Goal: Information Seeking & Learning: Learn about a topic

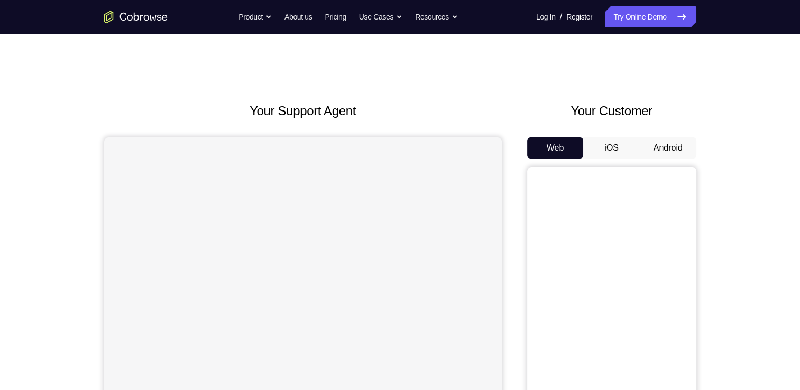
click at [652, 147] on button "Android" at bounding box center [668, 148] width 57 height 21
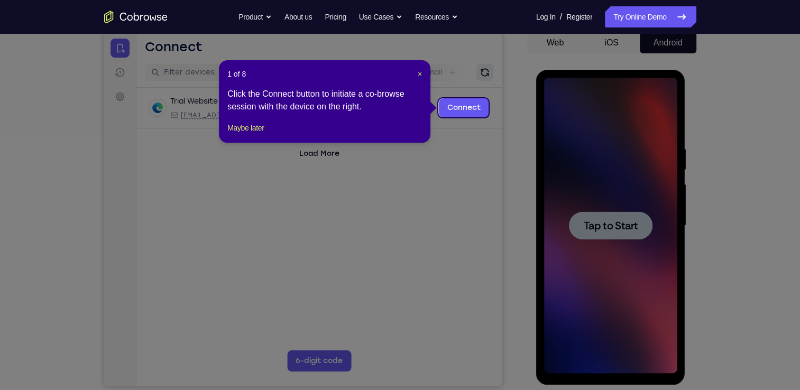
click at [609, 231] on span "Tap to Start" at bounding box center [611, 226] width 54 height 11
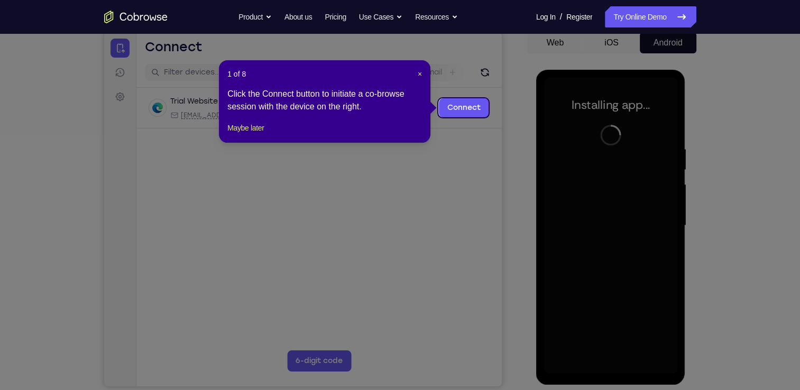
click at [418, 75] on span "×" at bounding box center [420, 74] width 4 height 8
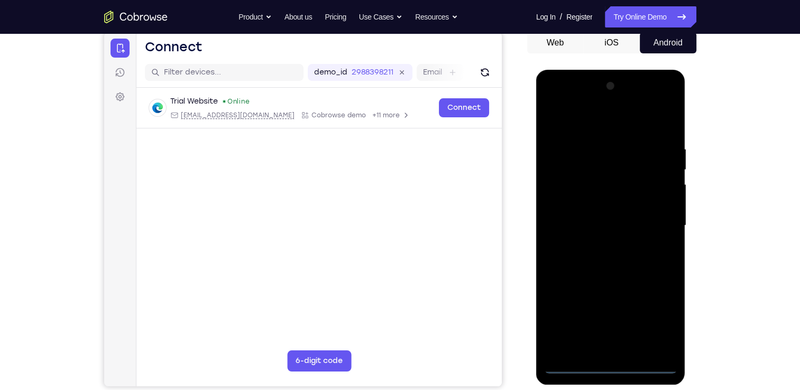
click at [610, 363] on div at bounding box center [610, 226] width 133 height 296
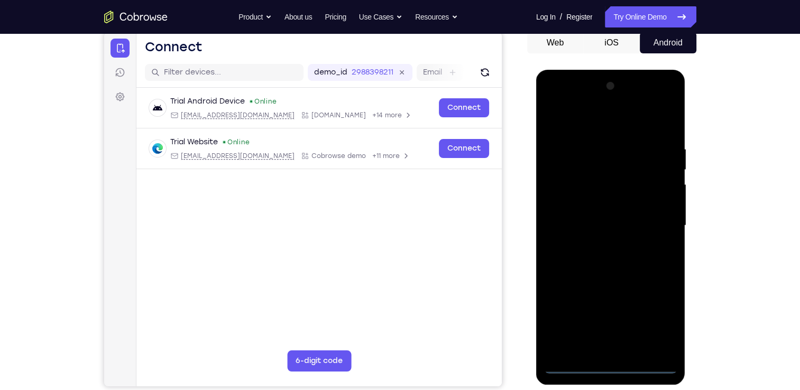
click at [651, 319] on div at bounding box center [610, 226] width 133 height 296
click at [604, 129] on div at bounding box center [610, 226] width 133 height 296
click at [614, 162] on div at bounding box center [610, 226] width 133 height 296
click at [642, 139] on div at bounding box center [610, 226] width 133 height 296
click at [606, 149] on div at bounding box center [610, 226] width 133 height 296
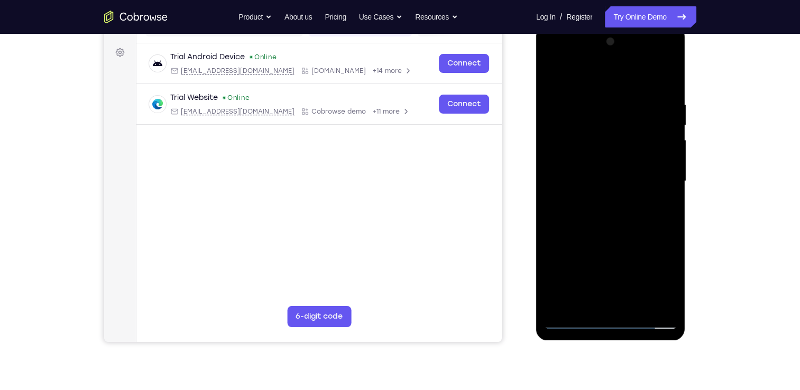
scroll to position [150, 0]
click at [611, 299] on div at bounding box center [610, 181] width 133 height 296
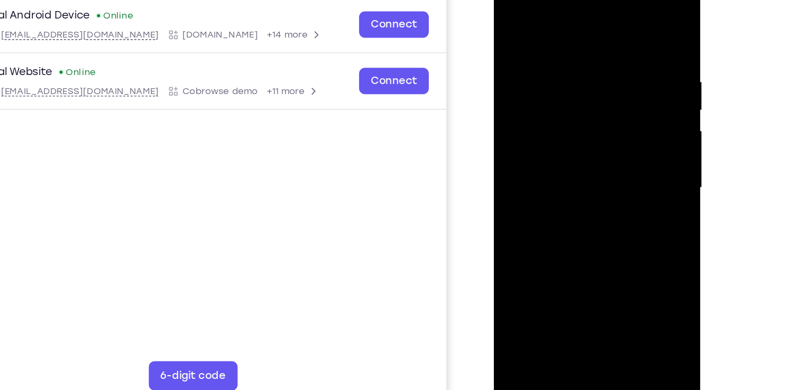
click at [581, 175] on div at bounding box center [568, 128] width 133 height 296
click at [570, 124] on div at bounding box center [568, 128] width 133 height 296
click at [568, 89] on div at bounding box center [568, 128] width 133 height 296
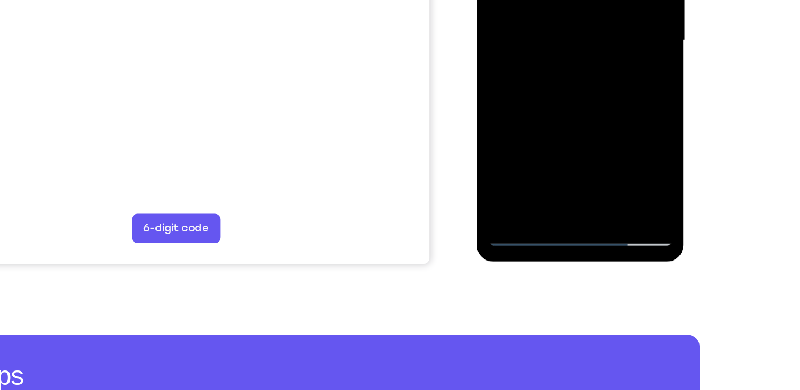
scroll to position [197, 0]
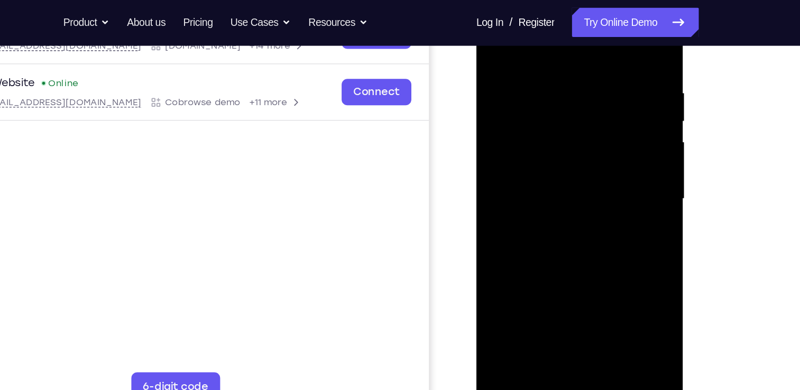
scroll to position [187, 0]
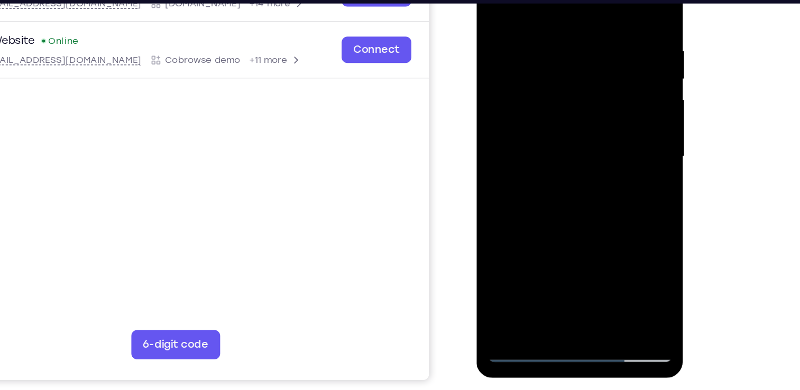
click at [543, 78] on div at bounding box center [551, 97] width 133 height 296
click at [555, 143] on div at bounding box center [551, 97] width 133 height 296
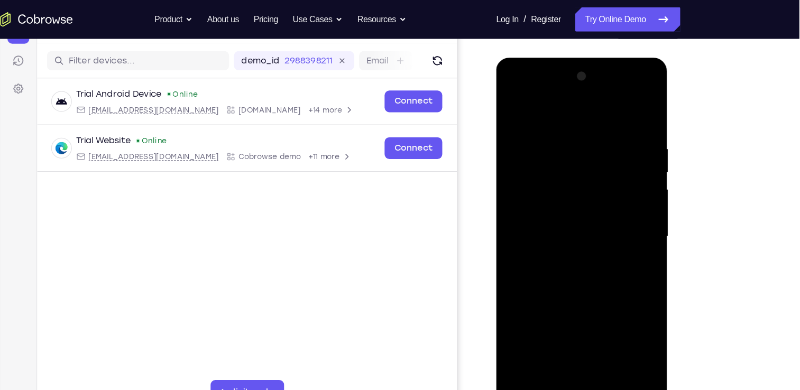
scroll to position [126, 0]
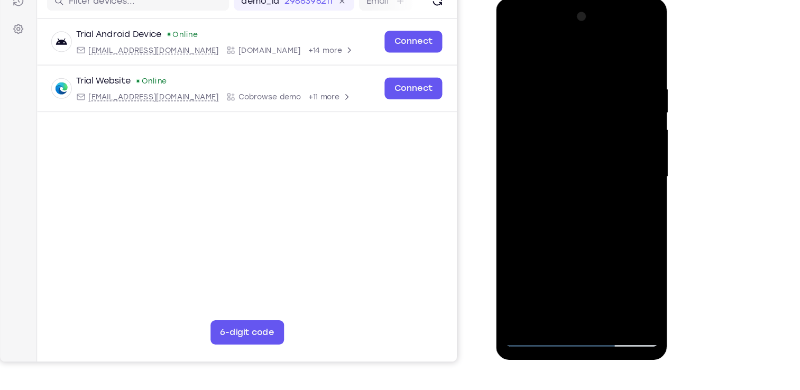
drag, startPoint x: 540, startPoint y: 283, endPoint x: 532, endPoint y: 298, distance: 17.0
click at [532, 298] on div at bounding box center [570, 154] width 133 height 296
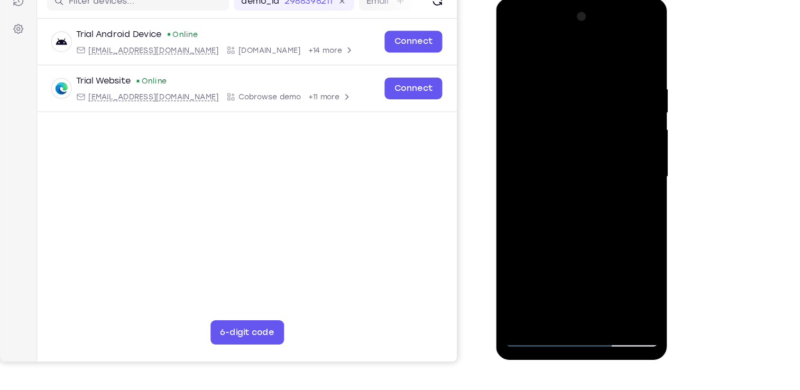
click at [627, 242] on div at bounding box center [570, 154] width 133 height 296
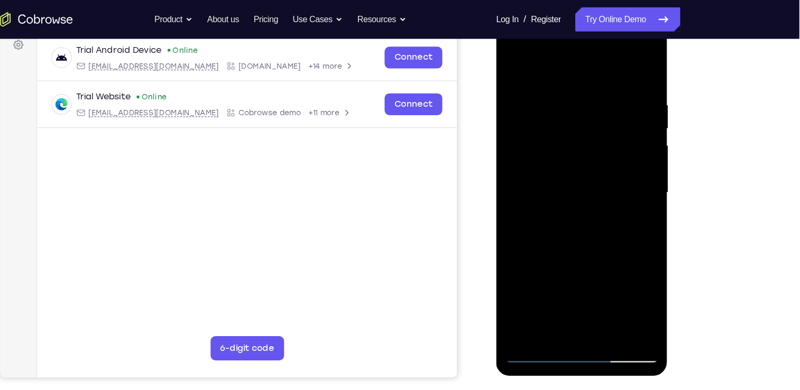
scroll to position [162, 0]
drag, startPoint x: 581, startPoint y: 168, endPoint x: 576, endPoint y: 82, distance: 85.9
click at [576, 82] on div at bounding box center [570, 170] width 133 height 296
drag, startPoint x: 584, startPoint y: 203, endPoint x: 579, endPoint y: 84, distance: 119.1
click at [579, 84] on div at bounding box center [570, 170] width 133 height 296
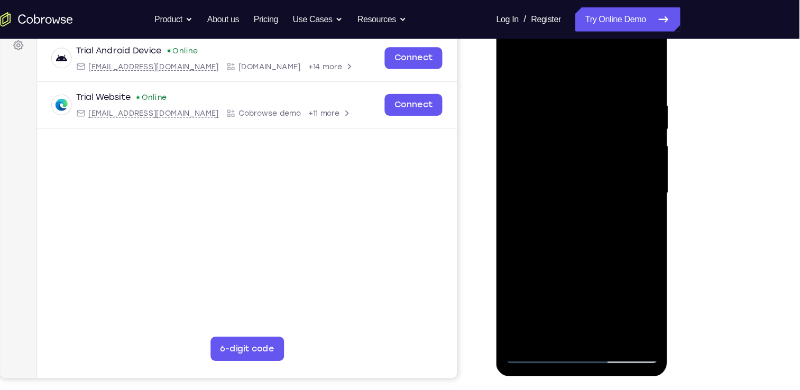
drag, startPoint x: 574, startPoint y: 214, endPoint x: 570, endPoint y: 125, distance: 88.4
click at [570, 125] on div at bounding box center [570, 170] width 133 height 296
drag, startPoint x: 588, startPoint y: 203, endPoint x: 584, endPoint y: 101, distance: 102.2
click at [584, 101] on div at bounding box center [570, 170] width 133 height 296
drag, startPoint x: 585, startPoint y: 180, endPoint x: 584, endPoint y: 50, distance: 130.2
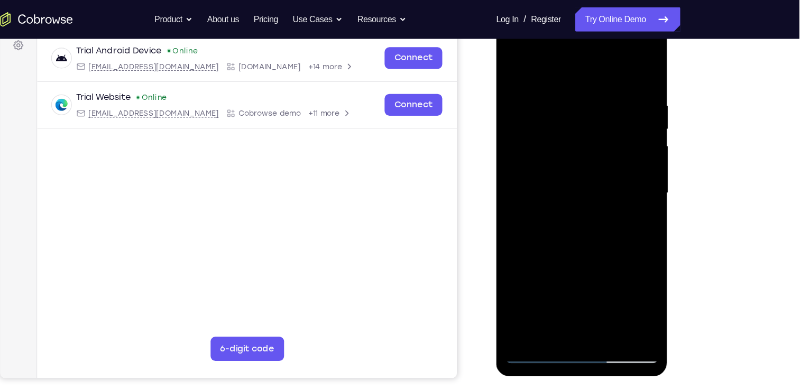
click at [584, 50] on div at bounding box center [570, 170] width 133 height 296
drag, startPoint x: 594, startPoint y: 141, endPoint x: 598, endPoint y: 365, distance: 223.8
click at [598, 332] on html "Online web based iOS Simulators and Android Emulators. Run iPhone, iPad, Mobile…" at bounding box center [571, 172] width 151 height 317
drag, startPoint x: 563, startPoint y: 123, endPoint x: 567, endPoint y: 289, distance: 166.2
click at [567, 289] on div at bounding box center [570, 170] width 133 height 296
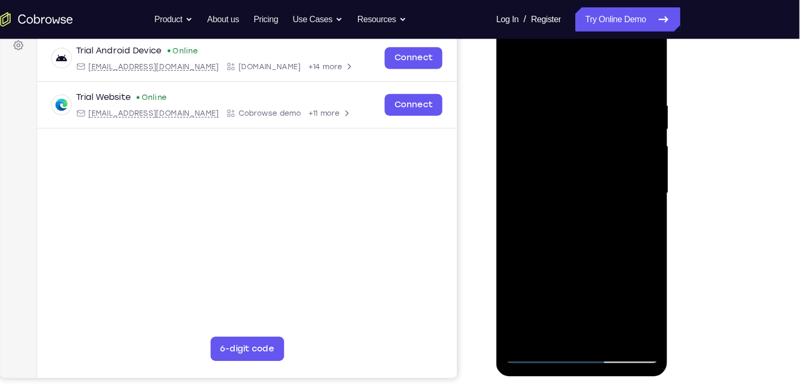
click at [548, 85] on div at bounding box center [570, 170] width 133 height 296
drag, startPoint x: 572, startPoint y: 187, endPoint x: 569, endPoint y: 111, distance: 76.3
click at [569, 111] on div at bounding box center [570, 170] width 133 height 296
drag, startPoint x: 578, startPoint y: 181, endPoint x: 577, endPoint y: 95, distance: 86.2
click at [577, 95] on div at bounding box center [570, 170] width 133 height 296
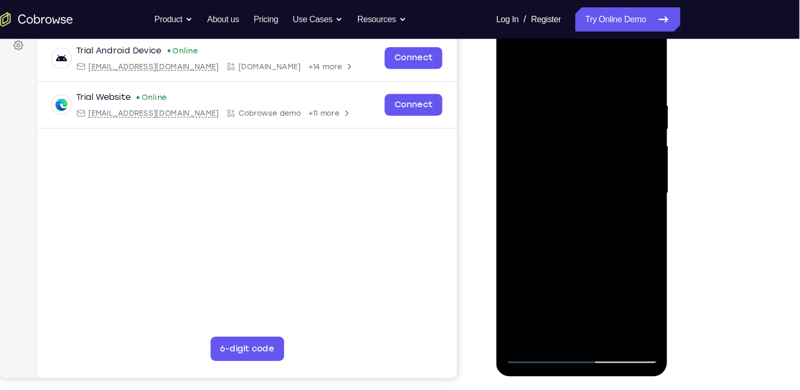
drag, startPoint x: 583, startPoint y: 186, endPoint x: 587, endPoint y: 80, distance: 105.4
click at [587, 80] on div at bounding box center [570, 170] width 133 height 296
drag, startPoint x: 582, startPoint y: 165, endPoint x: 587, endPoint y: 76, distance: 89.0
click at [587, 76] on div at bounding box center [570, 170] width 133 height 296
drag, startPoint x: 578, startPoint y: 186, endPoint x: 586, endPoint y: 80, distance: 106.1
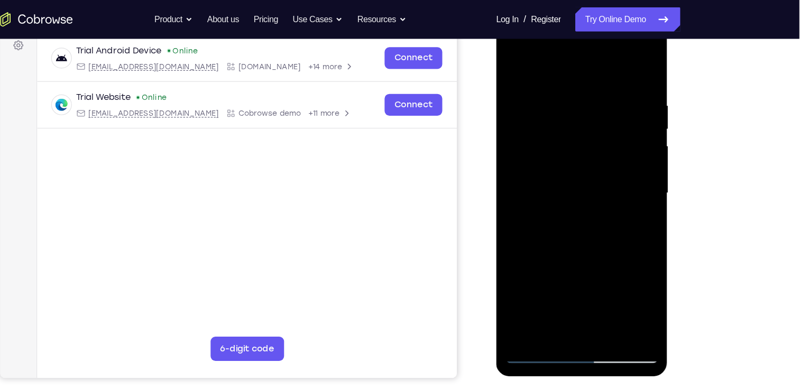
click at [586, 80] on div at bounding box center [570, 170] width 133 height 296
drag, startPoint x: 575, startPoint y: 109, endPoint x: 581, endPoint y: 322, distance: 212.8
click at [581, 322] on div at bounding box center [571, 171] width 150 height 315
drag, startPoint x: 557, startPoint y: 147, endPoint x: 559, endPoint y: 340, distance: 193.1
click at [559, 332] on html "Online web based iOS Simulators and Android Emulators. Run iPhone, iPad, Mobile…" at bounding box center [571, 172] width 151 height 317
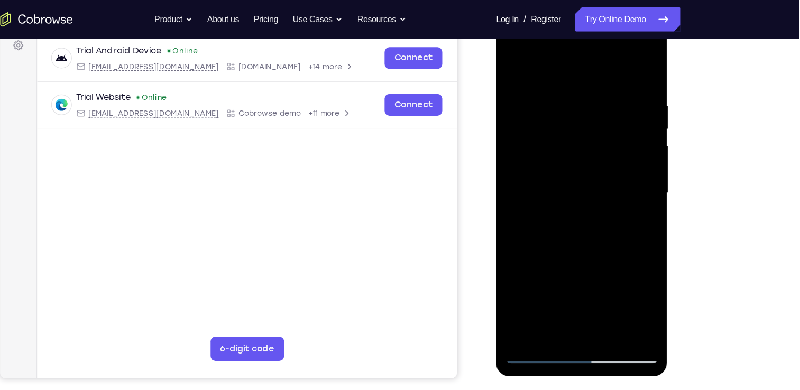
click at [535, 98] on div at bounding box center [570, 170] width 133 height 296
click at [578, 139] on div at bounding box center [570, 170] width 133 height 296
drag, startPoint x: 580, startPoint y: 204, endPoint x: 578, endPoint y: 143, distance: 61.4
click at [578, 143] on div at bounding box center [570, 170] width 133 height 296
click at [583, 212] on div at bounding box center [570, 170] width 133 height 296
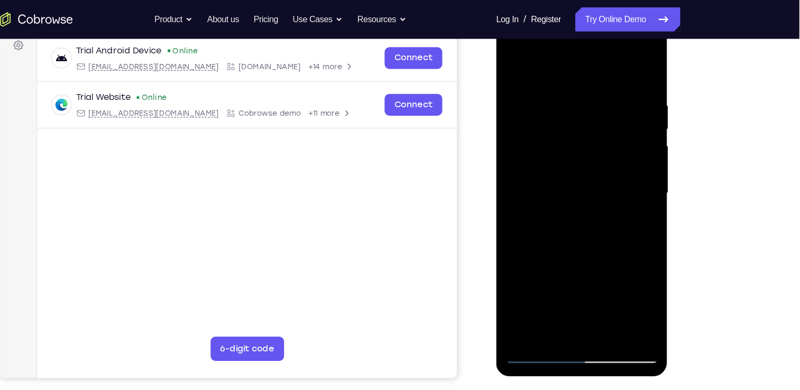
click at [560, 179] on div at bounding box center [570, 170] width 133 height 296
click at [538, 307] on div at bounding box center [570, 170] width 133 height 296
click at [533, 308] on div at bounding box center [570, 170] width 133 height 296
drag, startPoint x: 580, startPoint y: 205, endPoint x: 575, endPoint y: 162, distance: 43.2
click at [575, 162] on div at bounding box center [570, 170] width 133 height 296
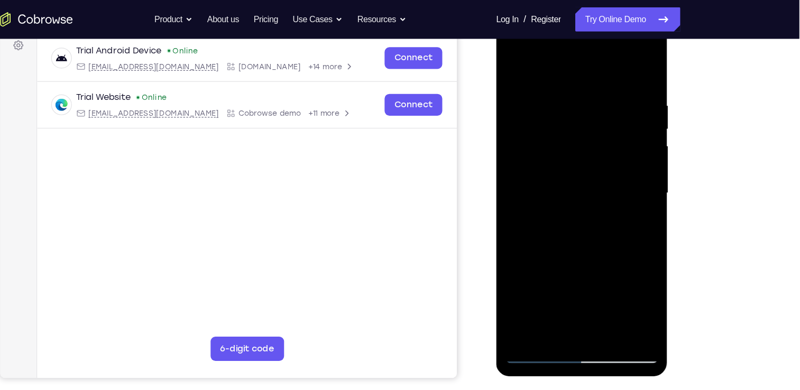
click at [572, 210] on div at bounding box center [570, 170] width 133 height 296
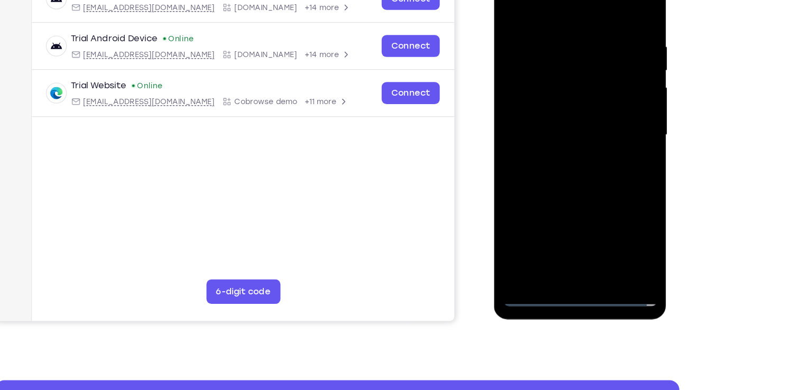
scroll to position [161, 0]
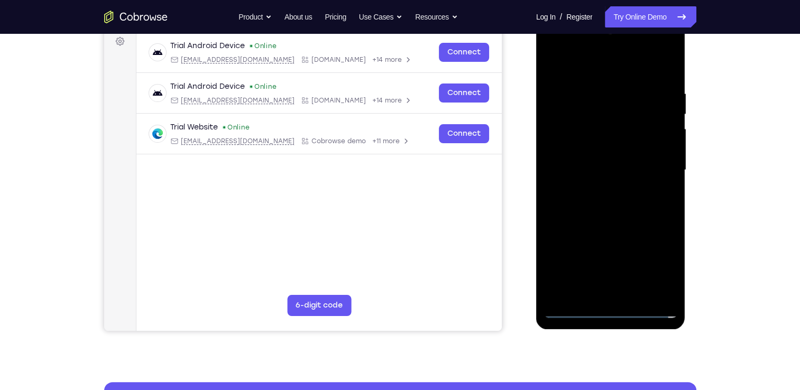
click at [494, 128] on div "Trial Website Online [EMAIL_ADDRESS][DOMAIN_NAME] Cobrowse demo +11 more [EMAIL…" at bounding box center [319, 134] width 366 height 41
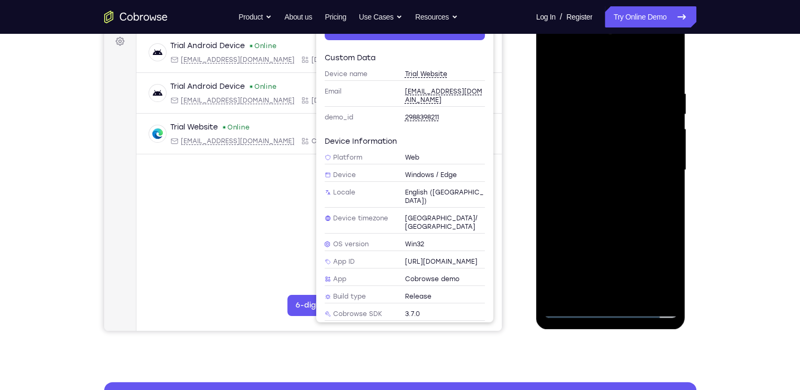
click at [612, 307] on div at bounding box center [610, 170] width 133 height 296
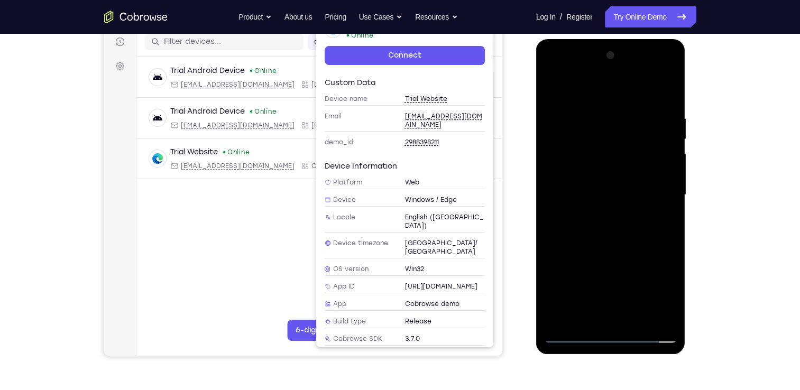
click at [609, 339] on div at bounding box center [610, 195] width 133 height 296
click at [658, 288] on div at bounding box center [610, 195] width 133 height 296
click at [600, 95] on div at bounding box center [610, 195] width 133 height 296
click at [603, 139] on div at bounding box center [610, 195] width 133 height 296
click at [595, 77] on div at bounding box center [610, 195] width 133 height 296
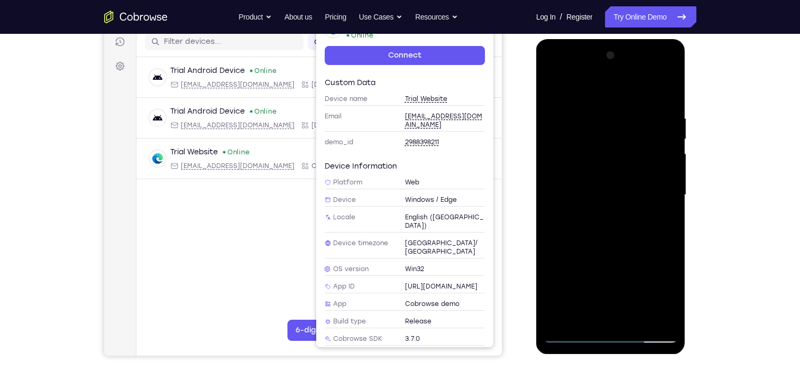
click at [648, 111] on div at bounding box center [610, 195] width 133 height 296
click at [645, 111] on div at bounding box center [610, 195] width 133 height 296
click at [621, 104] on div at bounding box center [610, 195] width 133 height 296
click at [635, 106] on div at bounding box center [610, 195] width 133 height 296
click at [662, 88] on div at bounding box center [610, 195] width 133 height 296
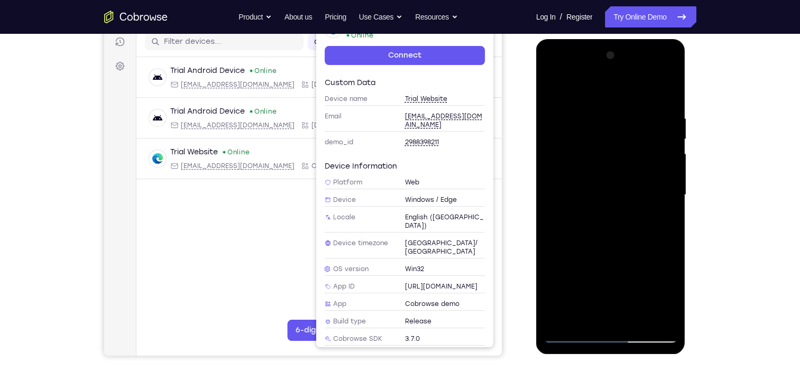
click at [610, 138] on div at bounding box center [610, 195] width 133 height 296
drag, startPoint x: 617, startPoint y: 247, endPoint x: 612, endPoint y: 102, distance: 144.6
click at [612, 102] on div at bounding box center [610, 195] width 133 height 296
drag, startPoint x: 605, startPoint y: 93, endPoint x: 631, endPoint y: 223, distance: 132.6
click at [631, 223] on div at bounding box center [610, 195] width 133 height 296
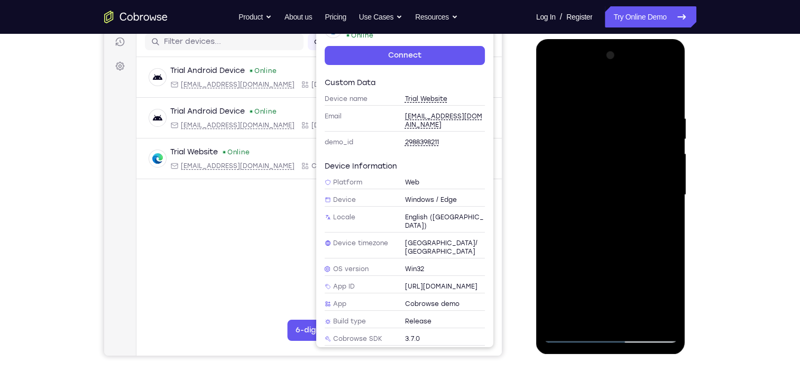
click at [647, 109] on div at bounding box center [610, 195] width 133 height 296
click at [608, 106] on div at bounding box center [610, 195] width 133 height 296
click at [606, 106] on div at bounding box center [610, 195] width 133 height 296
click at [670, 87] on div at bounding box center [610, 195] width 133 height 296
click at [604, 185] on div at bounding box center [610, 195] width 133 height 296
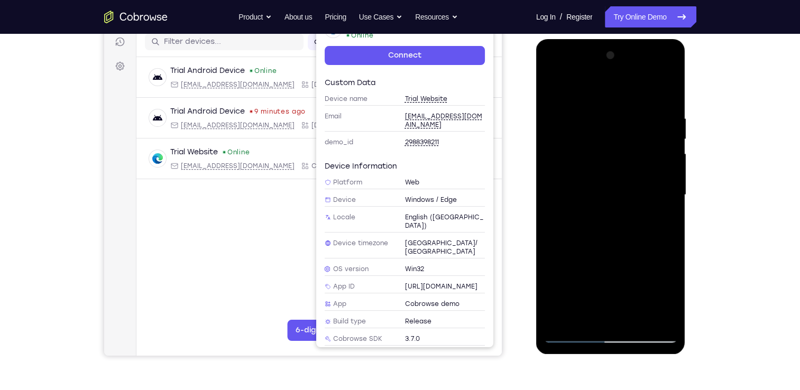
drag, startPoint x: 611, startPoint y: 248, endPoint x: 602, endPoint y: 149, distance: 99.3
click at [602, 149] on div at bounding box center [610, 195] width 133 height 296
drag, startPoint x: 609, startPoint y: 151, endPoint x: 622, endPoint y: 223, distance: 73.5
click at [622, 223] on div at bounding box center [610, 195] width 133 height 296
click at [559, 96] on div at bounding box center [610, 195] width 133 height 296
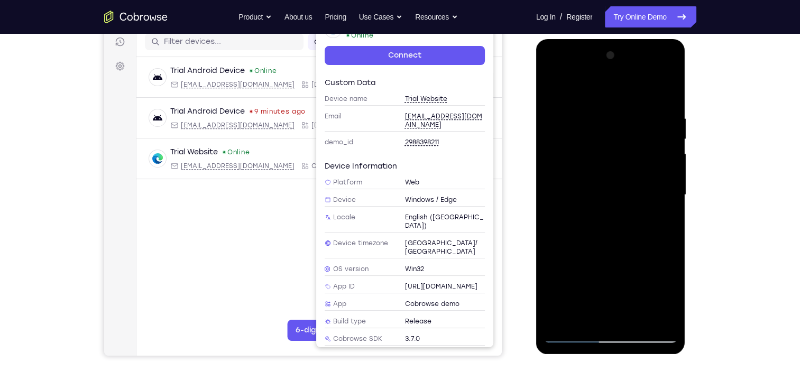
drag, startPoint x: 625, startPoint y: 222, endPoint x: 619, endPoint y: 86, distance: 136.6
click at [619, 86] on div at bounding box center [610, 195] width 133 height 296
drag, startPoint x: 626, startPoint y: 159, endPoint x: 632, endPoint y: 42, distance: 117.0
click at [632, 42] on div at bounding box center [611, 196] width 150 height 315
drag, startPoint x: 632, startPoint y: 159, endPoint x: 639, endPoint y: 55, distance: 104.0
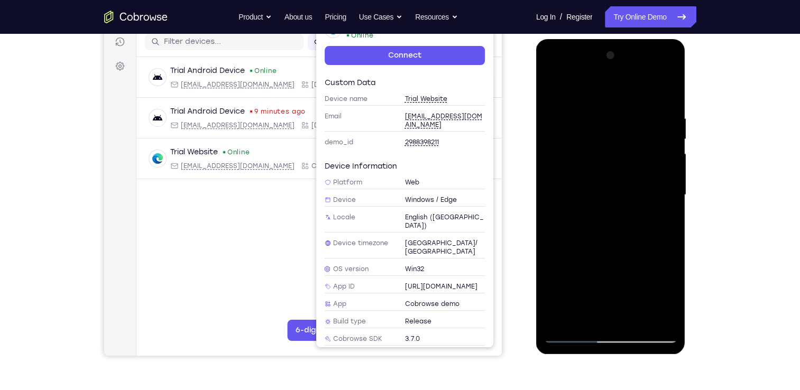
click at [639, 55] on div at bounding box center [610, 195] width 133 height 296
click at [577, 339] on div at bounding box center [610, 195] width 133 height 296
click at [576, 333] on div at bounding box center [610, 195] width 133 height 296
drag, startPoint x: 588, startPoint y: 218, endPoint x: 588, endPoint y: 124, distance: 94.2
click at [588, 124] on div at bounding box center [610, 195] width 133 height 296
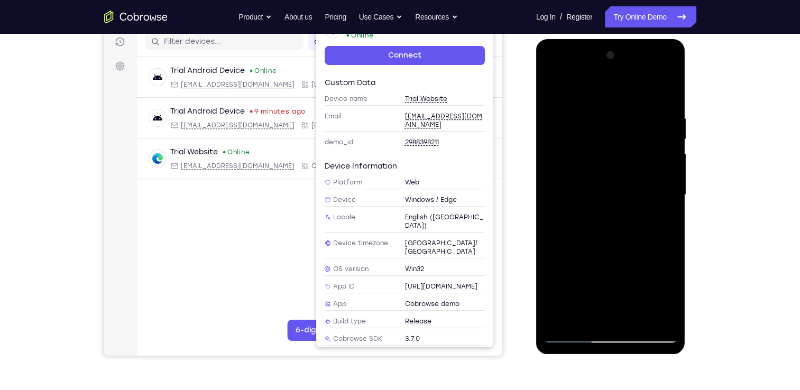
drag, startPoint x: 602, startPoint y: 88, endPoint x: 605, endPoint y: 199, distance: 111.7
click at [605, 199] on div at bounding box center [610, 195] width 133 height 296
click at [576, 210] on div at bounding box center [610, 195] width 133 height 296
drag, startPoint x: 604, startPoint y: 238, endPoint x: 593, endPoint y: 113, distance: 124.8
click at [593, 113] on div at bounding box center [610, 195] width 133 height 296
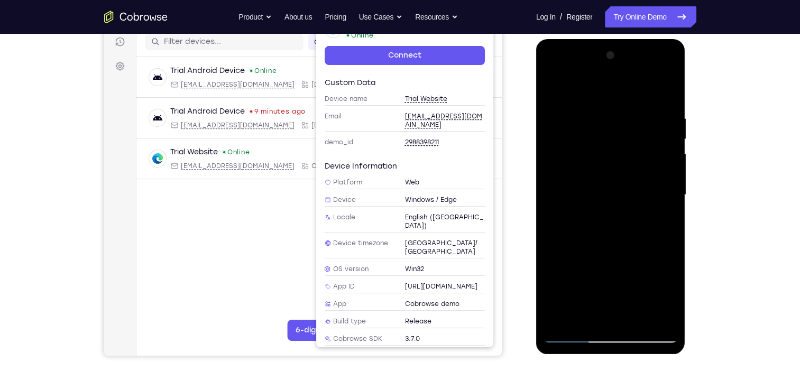
click at [632, 236] on div at bounding box center [610, 195] width 133 height 296
drag, startPoint x: 632, startPoint y: 236, endPoint x: 622, endPoint y: 87, distance: 149.0
click at [622, 87] on div at bounding box center [610, 195] width 133 height 296
click at [578, 335] on div at bounding box center [610, 195] width 133 height 296
click at [570, 332] on div at bounding box center [610, 195] width 133 height 296
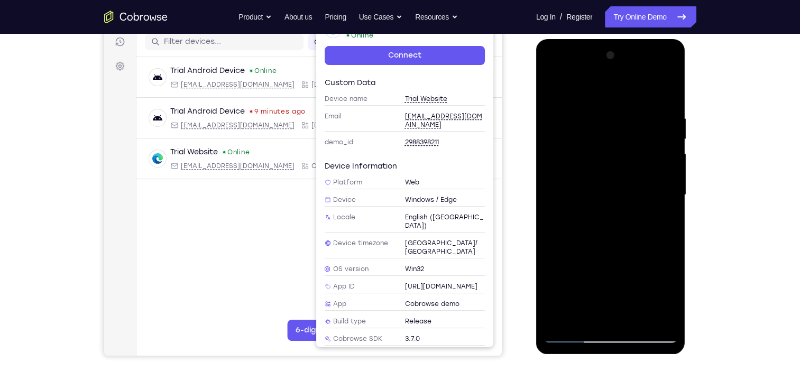
drag, startPoint x: 622, startPoint y: 246, endPoint x: 655, endPoint y: 38, distance: 211.0
click at [655, 39] on html "Online web based iOS Simulators and Android Emulators. Run iPhone, iPad, Mobile…" at bounding box center [611, 197] width 151 height 317
drag, startPoint x: 628, startPoint y: 221, endPoint x: 638, endPoint y: 136, distance: 85.7
click at [638, 136] on div at bounding box center [610, 195] width 133 height 296
drag, startPoint x: 627, startPoint y: 200, endPoint x: 642, endPoint y: 96, distance: 105.3
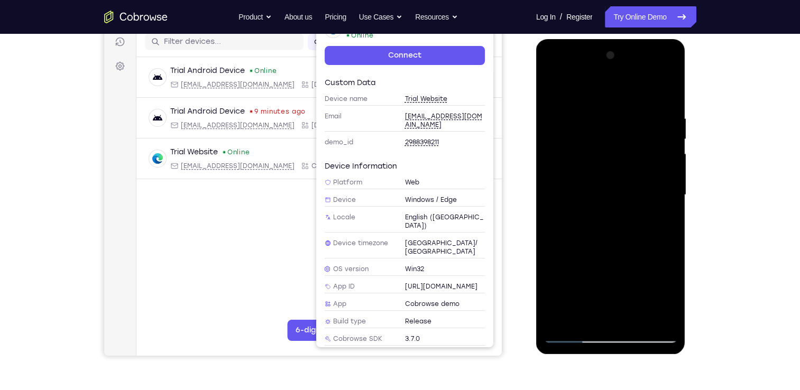
click at [642, 96] on div at bounding box center [610, 195] width 133 height 296
drag, startPoint x: 635, startPoint y: 231, endPoint x: 650, endPoint y: 47, distance: 184.7
click at [650, 47] on div at bounding box center [610, 195] width 133 height 296
drag, startPoint x: 602, startPoint y: 215, endPoint x: 644, endPoint y: 20, distance: 199.6
click at [644, 39] on html "Online web based iOS Simulators and Android Emulators. Run iPhone, iPad, Mobile…" at bounding box center [611, 197] width 151 height 317
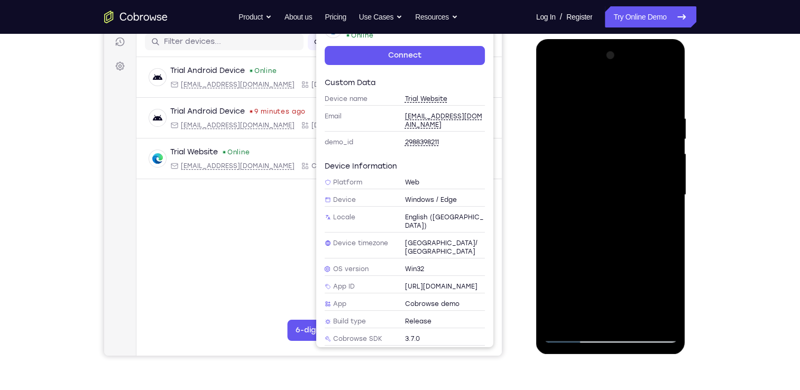
drag, startPoint x: 625, startPoint y: 136, endPoint x: 642, endPoint y: 15, distance: 121.8
click at [642, 39] on html "Online web based iOS Simulators and Android Emulators. Run iPhone, iPad, Mobile…" at bounding box center [611, 197] width 151 height 317
drag, startPoint x: 618, startPoint y: 231, endPoint x: 651, endPoint y: 60, distance: 173.4
click at [651, 60] on div at bounding box center [610, 195] width 133 height 296
drag, startPoint x: 623, startPoint y: 208, endPoint x: 640, endPoint y: 21, distance: 187.5
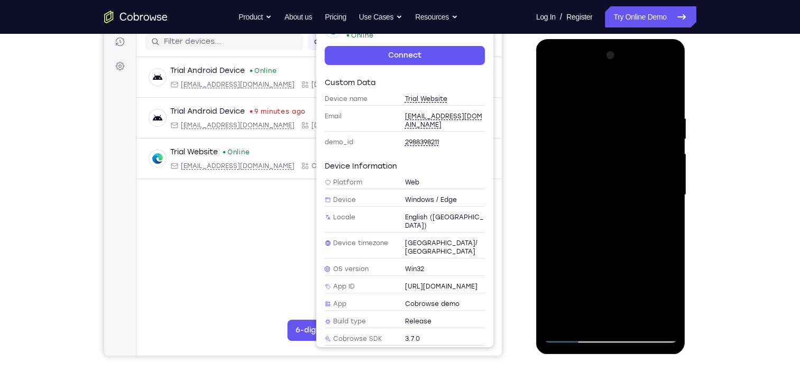
click at [640, 39] on html "Online web based iOS Simulators and Android Emulators. Run iPhone, iPad, Mobile…" at bounding box center [611, 197] width 151 height 317
drag, startPoint x: 631, startPoint y: 203, endPoint x: 638, endPoint y: 150, distance: 53.9
click at [638, 150] on div at bounding box center [610, 195] width 133 height 296
click at [634, 183] on div at bounding box center [610, 195] width 133 height 296
drag, startPoint x: 623, startPoint y: 217, endPoint x: 628, endPoint y: 140, distance: 77.4
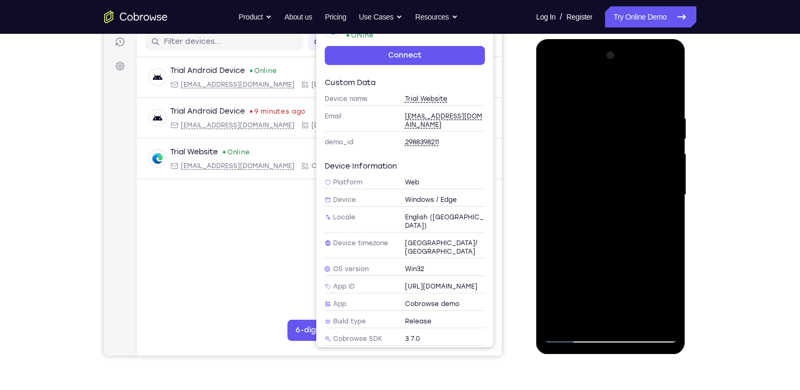
click at [628, 140] on div at bounding box center [610, 195] width 133 height 296
drag, startPoint x: 616, startPoint y: 246, endPoint x: 633, endPoint y: 153, distance: 94.6
click at [633, 153] on div at bounding box center [610, 195] width 133 height 296
drag, startPoint x: 622, startPoint y: 200, endPoint x: 632, endPoint y: 142, distance: 58.5
click at [632, 142] on div at bounding box center [610, 195] width 133 height 296
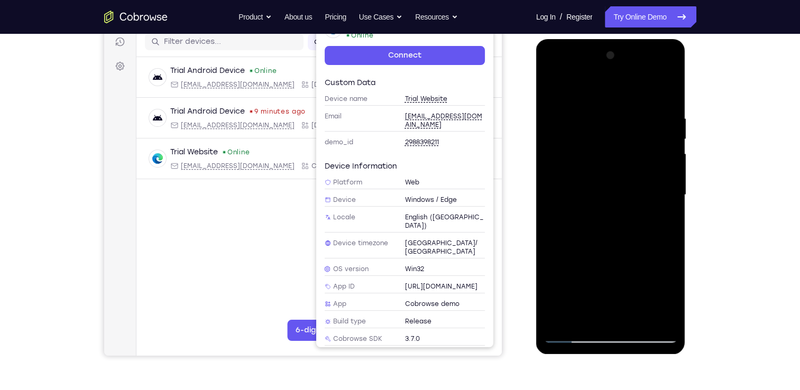
click at [630, 165] on div at bounding box center [610, 195] width 133 height 296
drag, startPoint x: 586, startPoint y: 234, endPoint x: 600, endPoint y: 81, distance: 153.5
click at [600, 81] on div at bounding box center [610, 195] width 133 height 296
drag, startPoint x: 640, startPoint y: 123, endPoint x: 644, endPoint y: 116, distance: 7.8
click at [644, 116] on div at bounding box center [610, 195] width 133 height 296
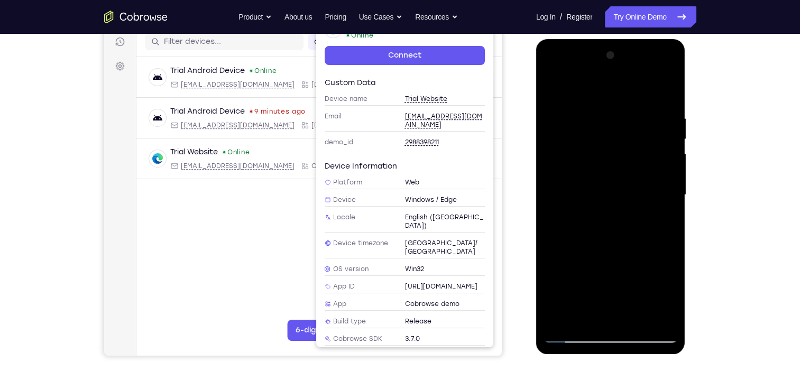
click at [589, 231] on div at bounding box center [610, 195] width 133 height 296
click at [580, 333] on div at bounding box center [610, 195] width 133 height 296
click at [609, 181] on div at bounding box center [610, 195] width 133 height 296
drag, startPoint x: 600, startPoint y: 226, endPoint x: 614, endPoint y: 118, distance: 109.4
click at [614, 118] on div at bounding box center [610, 195] width 133 height 296
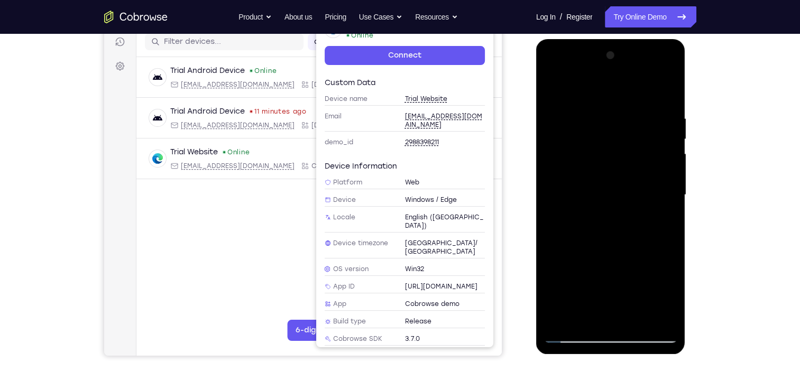
drag, startPoint x: 614, startPoint y: 227, endPoint x: 623, endPoint y: 132, distance: 95.7
click at [623, 132] on div at bounding box center [610, 195] width 133 height 296
click at [648, 86] on div at bounding box center [610, 195] width 133 height 296
click at [631, 163] on div at bounding box center [610, 195] width 133 height 296
click at [655, 69] on div at bounding box center [610, 195] width 133 height 296
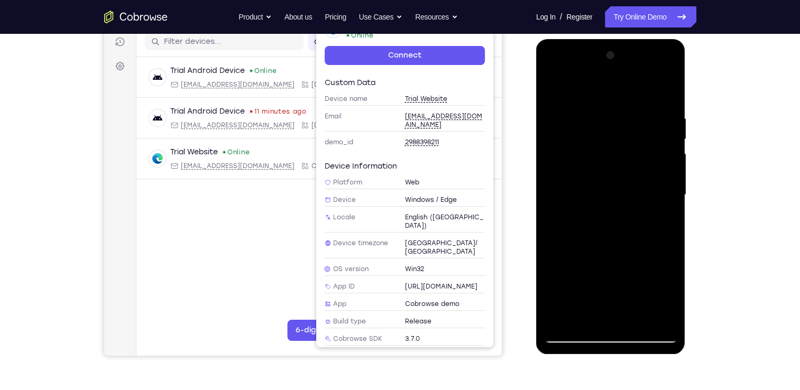
click at [627, 89] on div at bounding box center [610, 195] width 133 height 296
click at [575, 336] on div at bounding box center [610, 195] width 133 height 296
click at [649, 39] on div at bounding box center [611, 39] width 150 height 0
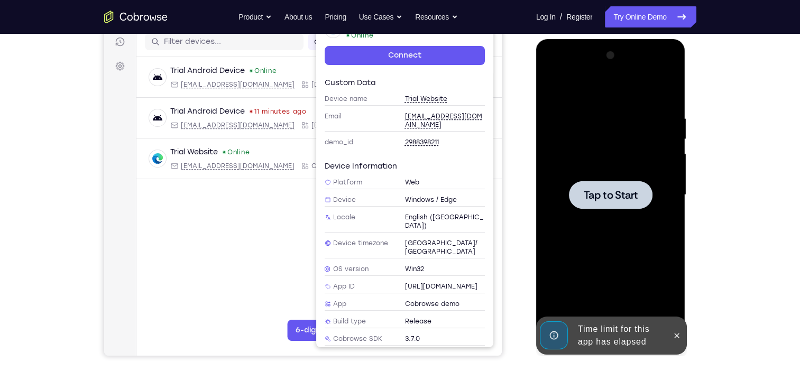
click at [589, 204] on div at bounding box center [611, 195] width 84 height 28
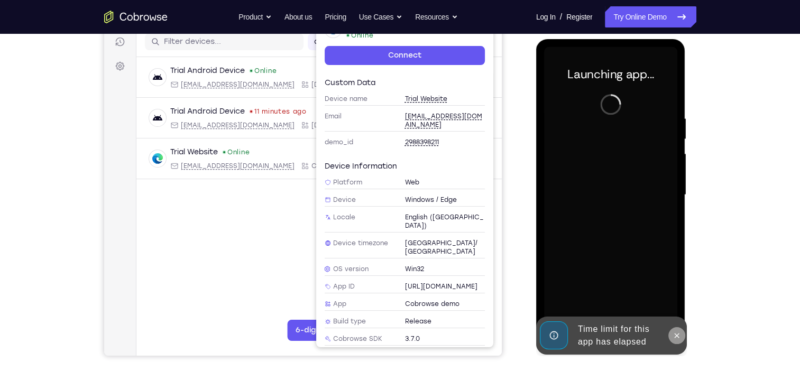
click at [678, 333] on icon at bounding box center [677, 336] width 8 height 8
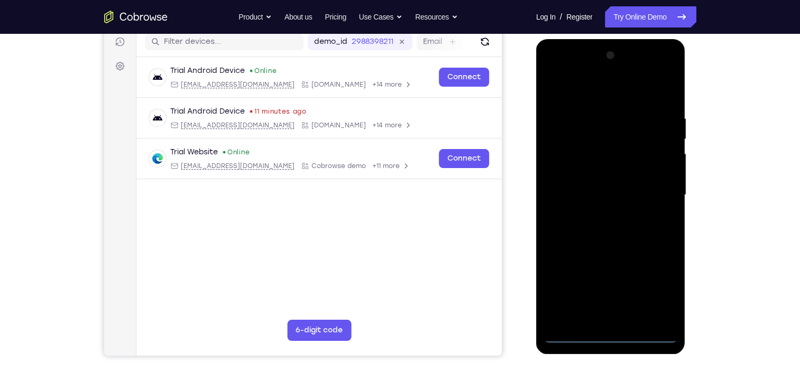
click at [611, 331] on div at bounding box center [610, 195] width 133 height 296
click at [611, 333] on div at bounding box center [610, 195] width 133 height 296
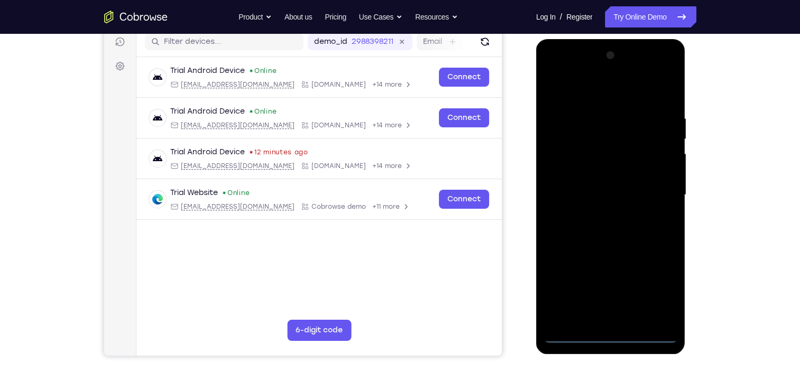
click at [658, 291] on div at bounding box center [610, 195] width 133 height 296
drag, startPoint x: 602, startPoint y: 107, endPoint x: 602, endPoint y: 101, distance: 6.9
click at [602, 101] on div at bounding box center [610, 195] width 133 height 296
click at [662, 195] on div at bounding box center [610, 195] width 133 height 296
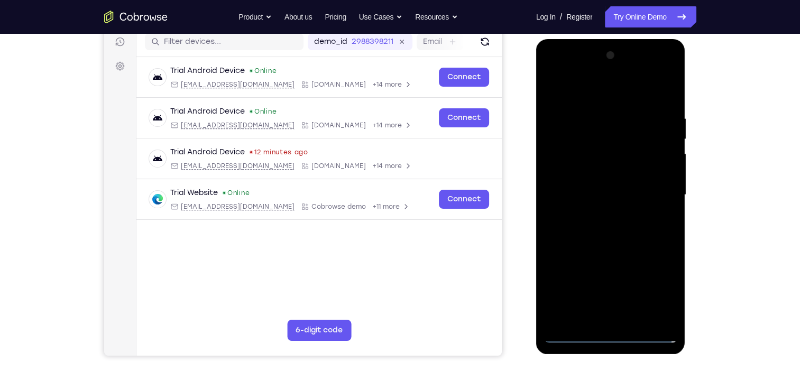
click at [597, 212] on div at bounding box center [610, 195] width 133 height 296
click at [603, 187] on div at bounding box center [610, 195] width 133 height 296
click at [612, 216] on div at bounding box center [610, 195] width 133 height 296
click at [582, 146] on div at bounding box center [610, 195] width 133 height 296
click at [611, 186] on div at bounding box center [610, 195] width 133 height 296
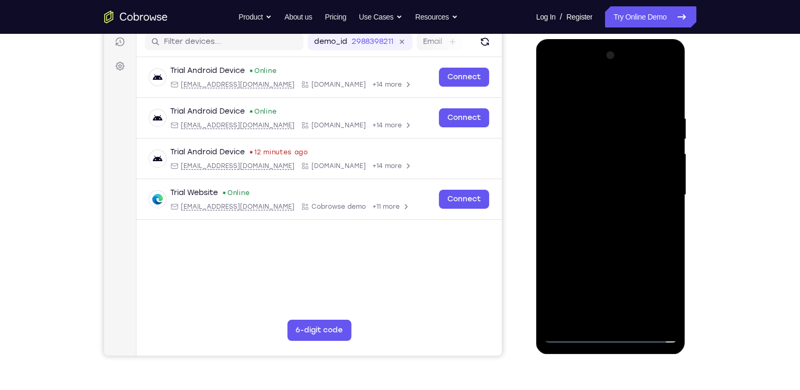
click at [593, 145] on div at bounding box center [610, 195] width 133 height 296
click at [607, 222] on div at bounding box center [610, 195] width 133 height 296
click at [609, 322] on div at bounding box center [610, 195] width 133 height 296
click at [636, 320] on div at bounding box center [610, 195] width 133 height 296
click at [607, 243] on div at bounding box center [610, 195] width 133 height 296
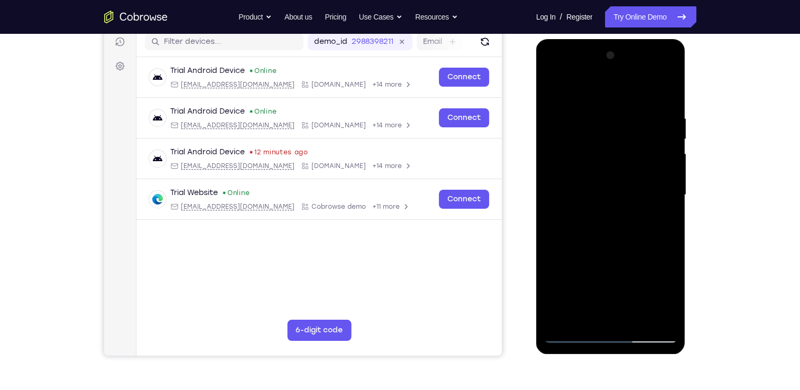
click at [639, 322] on div at bounding box center [610, 195] width 133 height 296
click at [603, 245] on div at bounding box center [610, 195] width 133 height 296
click at [617, 219] on div at bounding box center [610, 195] width 133 height 296
click at [612, 185] on div at bounding box center [610, 195] width 133 height 296
click at [612, 159] on div at bounding box center [610, 195] width 133 height 296
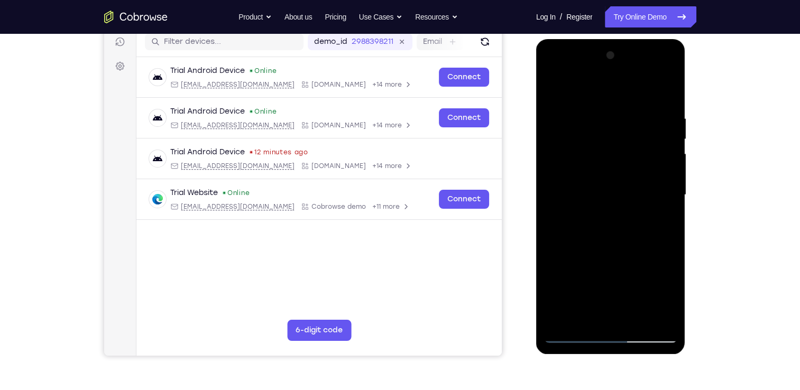
click at [654, 161] on div at bounding box center [610, 195] width 133 height 296
drag, startPoint x: 633, startPoint y: 123, endPoint x: 642, endPoint y: 202, distance: 79.4
click at [642, 202] on div at bounding box center [610, 195] width 133 height 296
click at [557, 92] on div at bounding box center [610, 195] width 133 height 296
click at [552, 83] on div at bounding box center [610, 195] width 133 height 296
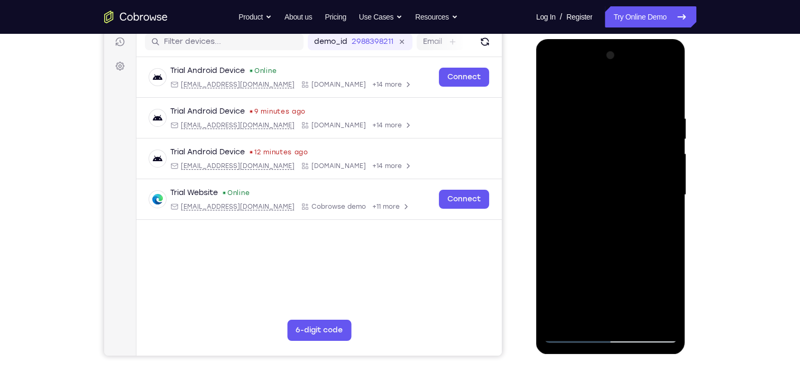
click at [673, 84] on div at bounding box center [610, 195] width 133 height 296
click at [620, 154] on div at bounding box center [610, 195] width 133 height 296
click at [555, 94] on div at bounding box center [610, 195] width 133 height 296
click at [565, 112] on div at bounding box center [610, 195] width 133 height 296
click at [661, 99] on div at bounding box center [610, 195] width 133 height 296
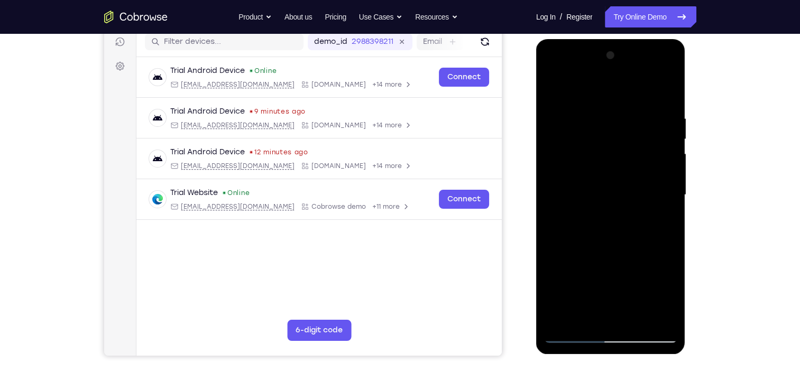
click at [630, 317] on div at bounding box center [610, 195] width 133 height 296
click at [608, 208] on div at bounding box center [610, 195] width 133 height 296
click at [568, 283] on div at bounding box center [610, 195] width 133 height 296
click at [571, 337] on div at bounding box center [610, 195] width 133 height 296
click at [551, 84] on div at bounding box center [610, 195] width 133 height 296
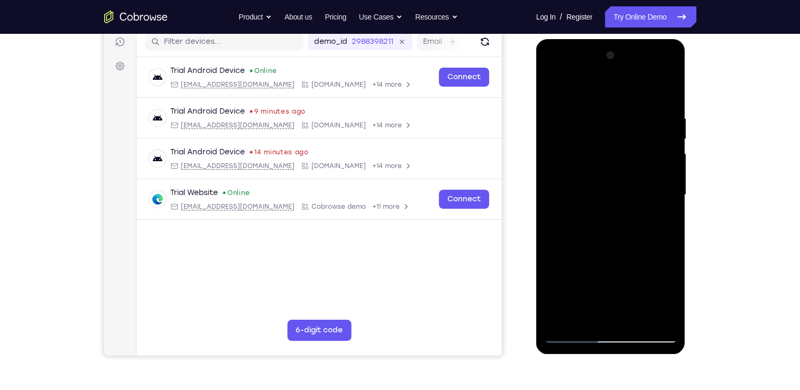
click at [634, 317] on div at bounding box center [610, 195] width 133 height 296
drag, startPoint x: 610, startPoint y: 250, endPoint x: 613, endPoint y: 116, distance: 134.4
click at [613, 116] on div at bounding box center [610, 195] width 133 height 296
drag, startPoint x: 608, startPoint y: 242, endPoint x: 604, endPoint y: 121, distance: 120.7
click at [604, 121] on div at bounding box center [610, 195] width 133 height 296
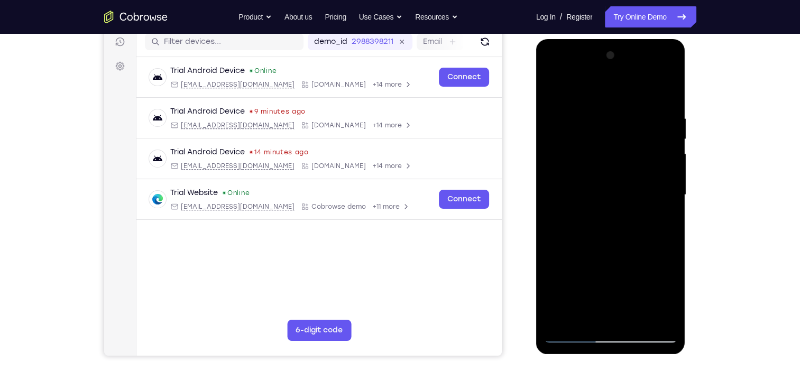
drag, startPoint x: 609, startPoint y: 193, endPoint x: 627, endPoint y: 417, distance: 225.0
click at [627, 357] on html "Online web based iOS Simulators and Android Emulators. Run iPhone, iPad, Mobile…" at bounding box center [611, 197] width 151 height 317
click at [578, 339] on div at bounding box center [610, 195] width 133 height 296
click at [626, 317] on div at bounding box center [610, 195] width 133 height 296
drag, startPoint x: 618, startPoint y: 144, endPoint x: 533, endPoint y: 136, distance: 85.0
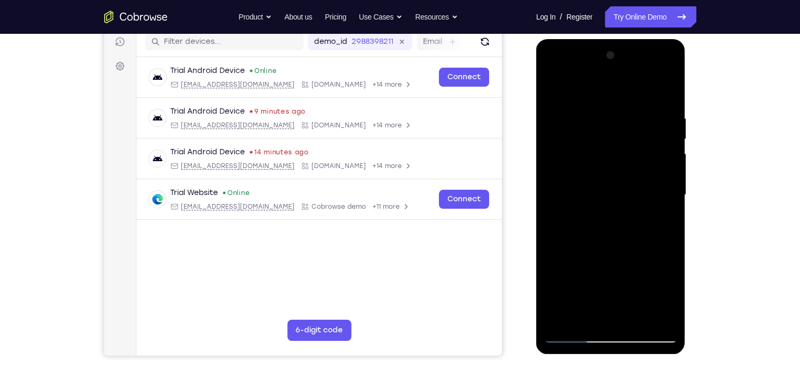
click at [536, 136] on html "Online web based iOS Simulators and Android Emulators. Run iPhone, iPad, Mobile…" at bounding box center [611, 197] width 151 height 317
drag, startPoint x: 620, startPoint y: 142, endPoint x: 550, endPoint y: 137, distance: 70.6
click at [550, 137] on div at bounding box center [610, 195] width 133 height 296
click at [574, 339] on div at bounding box center [610, 195] width 133 height 296
click at [589, 111] on div at bounding box center [610, 195] width 133 height 296
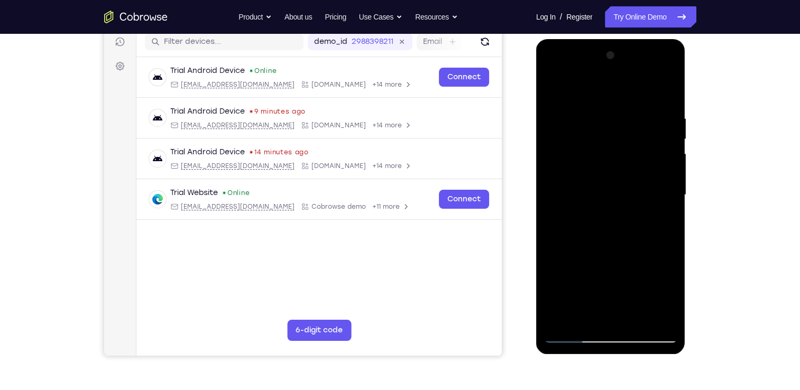
click at [660, 264] on div at bounding box center [610, 195] width 133 height 296
click at [652, 314] on div at bounding box center [610, 195] width 133 height 296
click at [666, 253] on div at bounding box center [610, 195] width 133 height 296
click at [651, 318] on div at bounding box center [610, 195] width 133 height 296
click at [658, 244] on div at bounding box center [610, 195] width 133 height 296
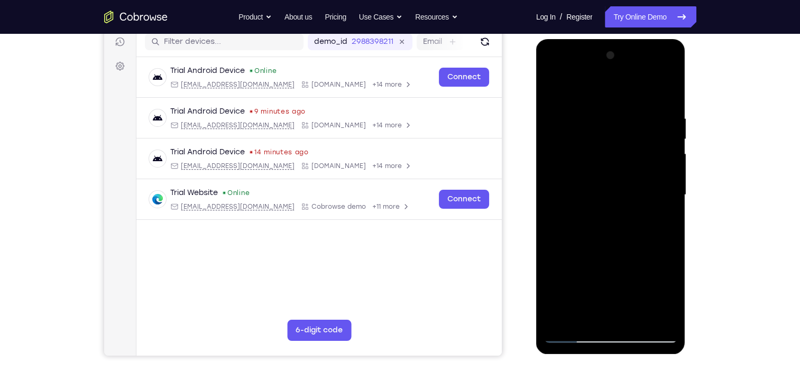
click at [658, 244] on div at bounding box center [610, 195] width 133 height 296
click at [652, 312] on div at bounding box center [610, 195] width 133 height 296
click at [668, 242] on div at bounding box center [610, 195] width 133 height 296
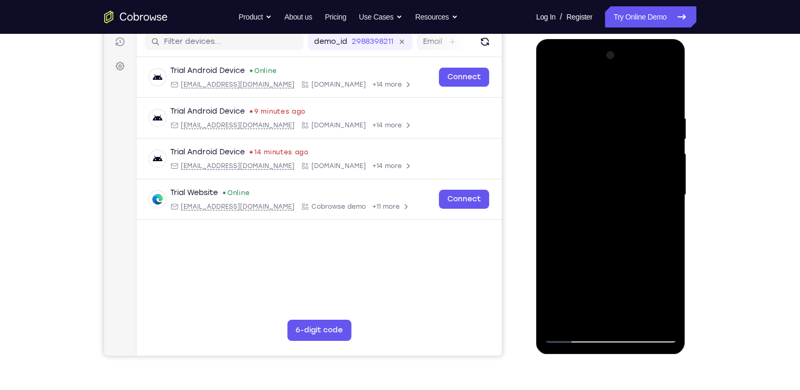
drag, startPoint x: 668, startPoint y: 243, endPoint x: 558, endPoint y: 230, distance: 110.8
click at [558, 230] on div at bounding box center [610, 195] width 133 height 296
drag, startPoint x: 639, startPoint y: 233, endPoint x: 557, endPoint y: 230, distance: 82.6
click at [557, 230] on div at bounding box center [610, 195] width 133 height 296
drag, startPoint x: 655, startPoint y: 229, endPoint x: 535, endPoint y: 216, distance: 120.3
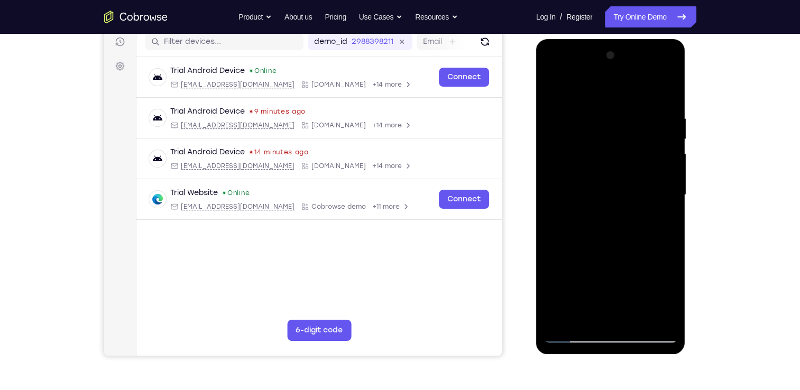
click at [536, 216] on html "Online web based iOS Simulators and Android Emulators. Run iPhone, iPad, Mobile…" at bounding box center [611, 197] width 151 height 317
click at [666, 90] on div at bounding box center [610, 195] width 133 height 296
click at [635, 322] on div at bounding box center [610, 195] width 133 height 296
click at [620, 179] on div at bounding box center [610, 195] width 133 height 296
click at [670, 297] on div at bounding box center [610, 195] width 133 height 296
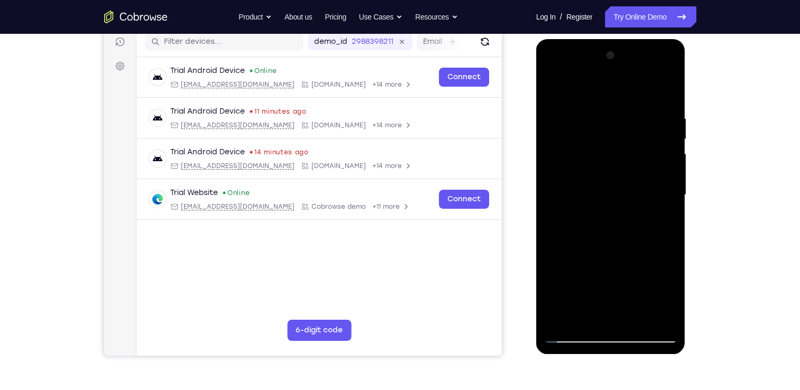
click at [670, 297] on div at bounding box center [610, 195] width 133 height 296
click at [666, 221] on div at bounding box center [610, 195] width 133 height 296
click at [548, 93] on div at bounding box center [610, 195] width 133 height 296
drag, startPoint x: 615, startPoint y: 133, endPoint x: 551, endPoint y: 120, distance: 65.4
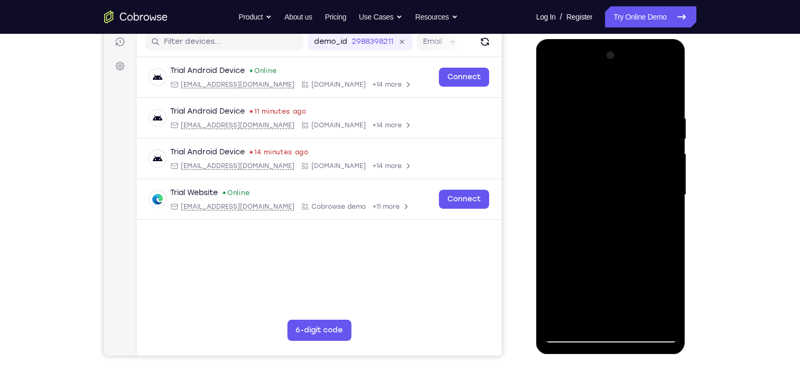
click at [551, 120] on div at bounding box center [610, 195] width 133 height 296
click at [556, 87] on div at bounding box center [610, 195] width 133 height 296
drag, startPoint x: 626, startPoint y: 111, endPoint x: 535, endPoint y: 113, distance: 91.0
click at [536, 113] on html "Online web based iOS Simulators and Android Emulators. Run iPhone, iPad, Mobile…" at bounding box center [611, 197] width 151 height 317
